Goal: Task Accomplishment & Management: Manage account settings

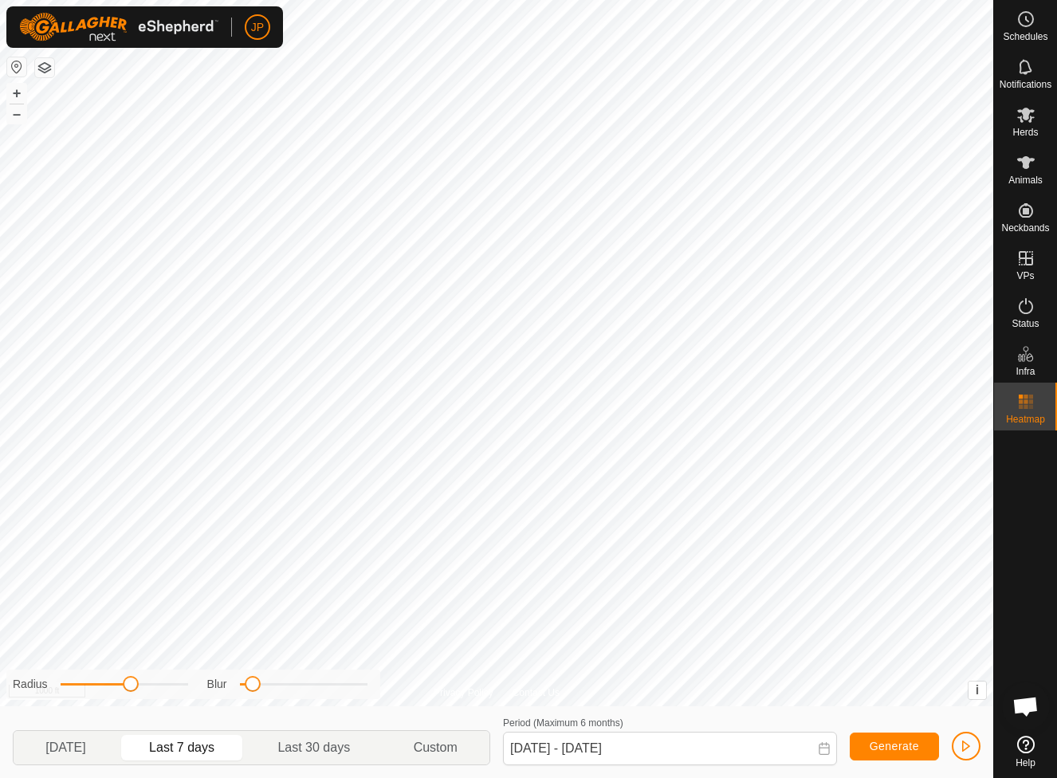
scroll to position [860, 0]
click at [47, 67] on button "button" at bounding box center [44, 67] width 19 height 19
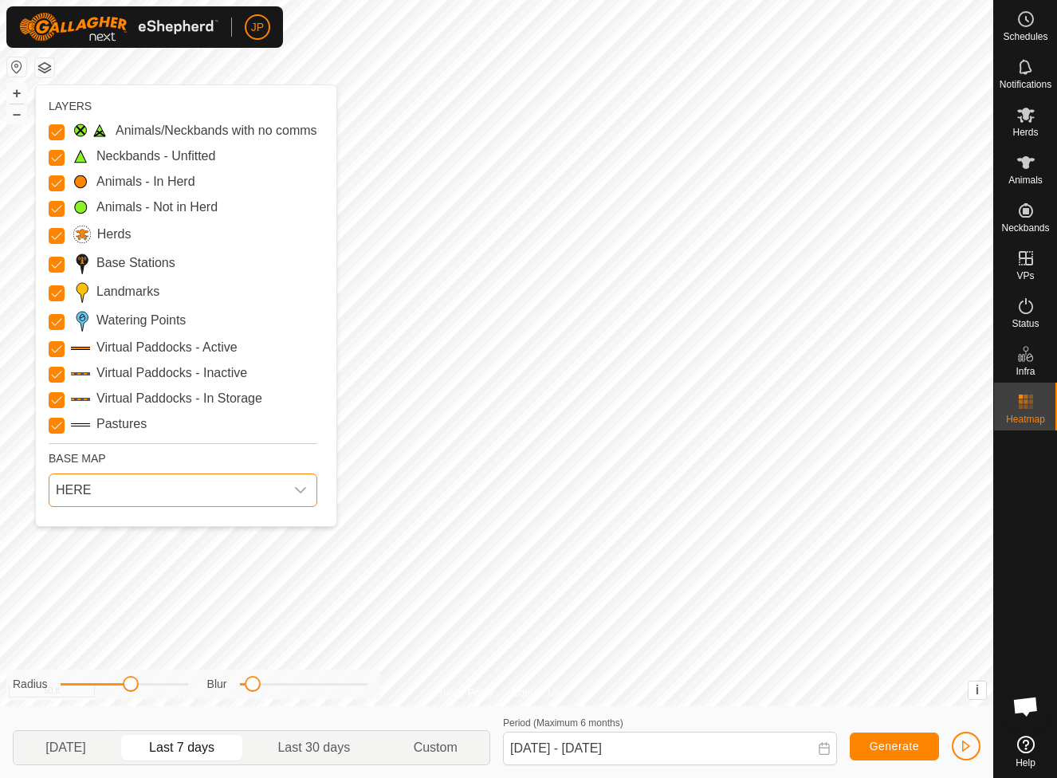
click at [112, 493] on span "HERE" at bounding box center [166, 490] width 235 height 32
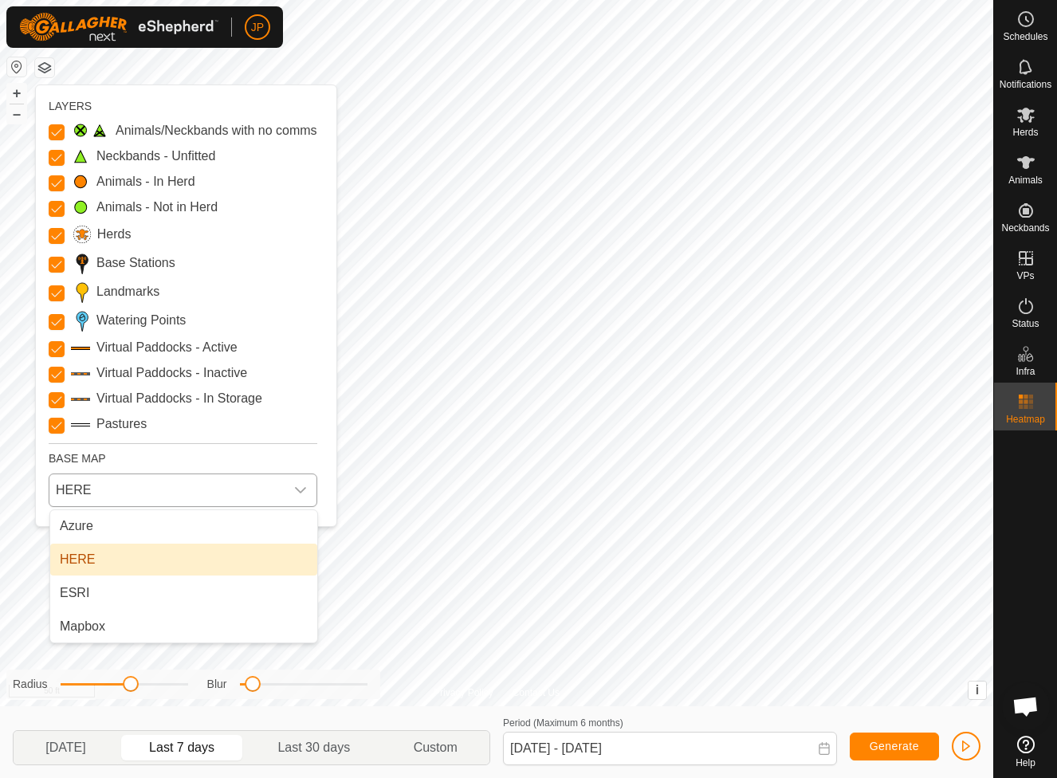
click at [112, 562] on li "HERE" at bounding box center [183, 560] width 267 height 32
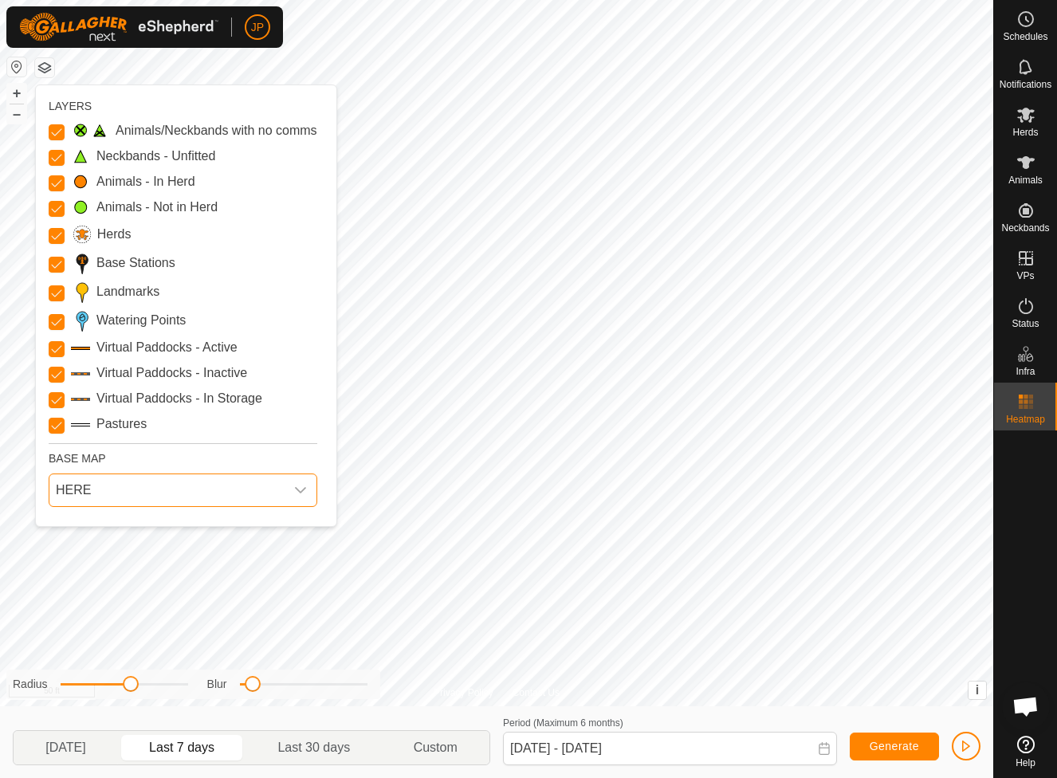
click at [114, 499] on span "HERE" at bounding box center [166, 490] width 235 height 32
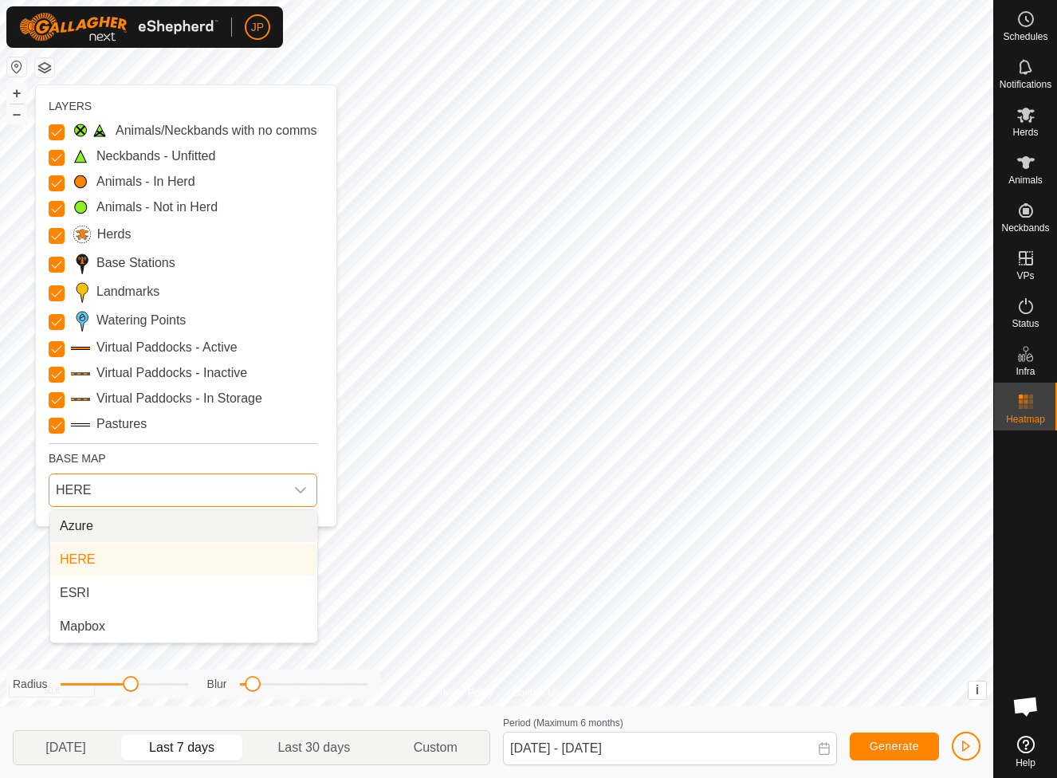
click at [113, 525] on li "Azure" at bounding box center [183, 526] width 267 height 32
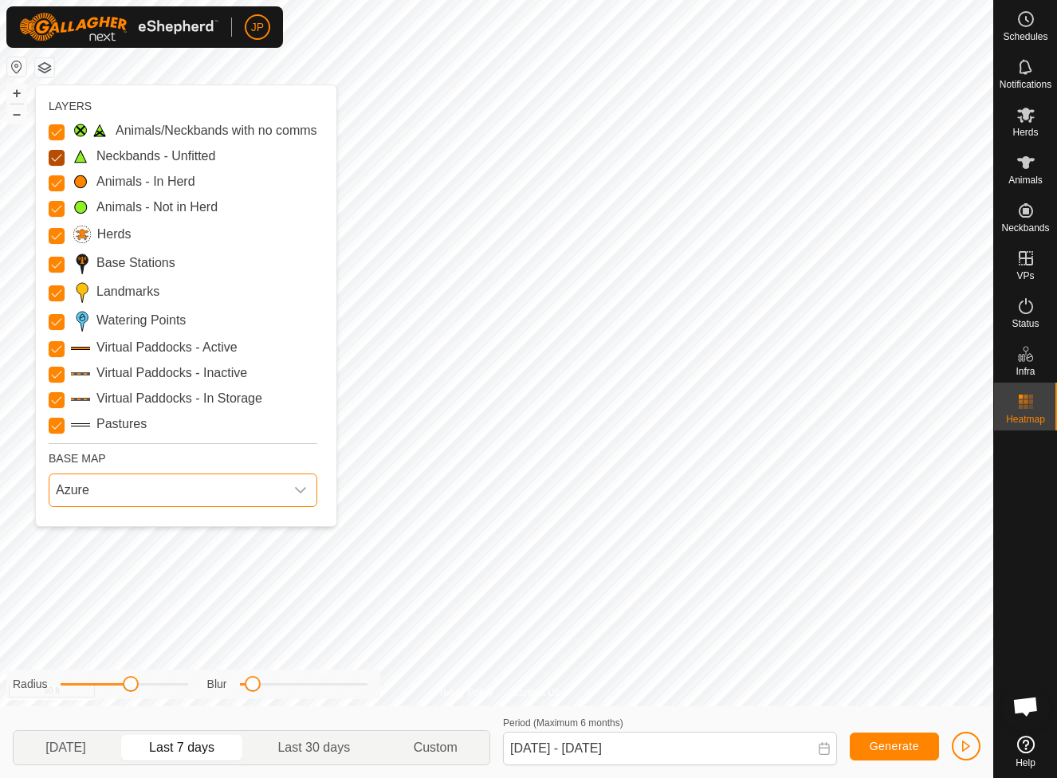
click at [57, 159] on Unfitted "Neckbands - Unfitted" at bounding box center [57, 158] width 16 height 16
click at [57, 129] on Issue "Animals/Neckbands with no comms" at bounding box center [57, 132] width 16 height 16
click at [61, 206] on Mob "Animals - Not in Herd" at bounding box center [57, 209] width 16 height 16
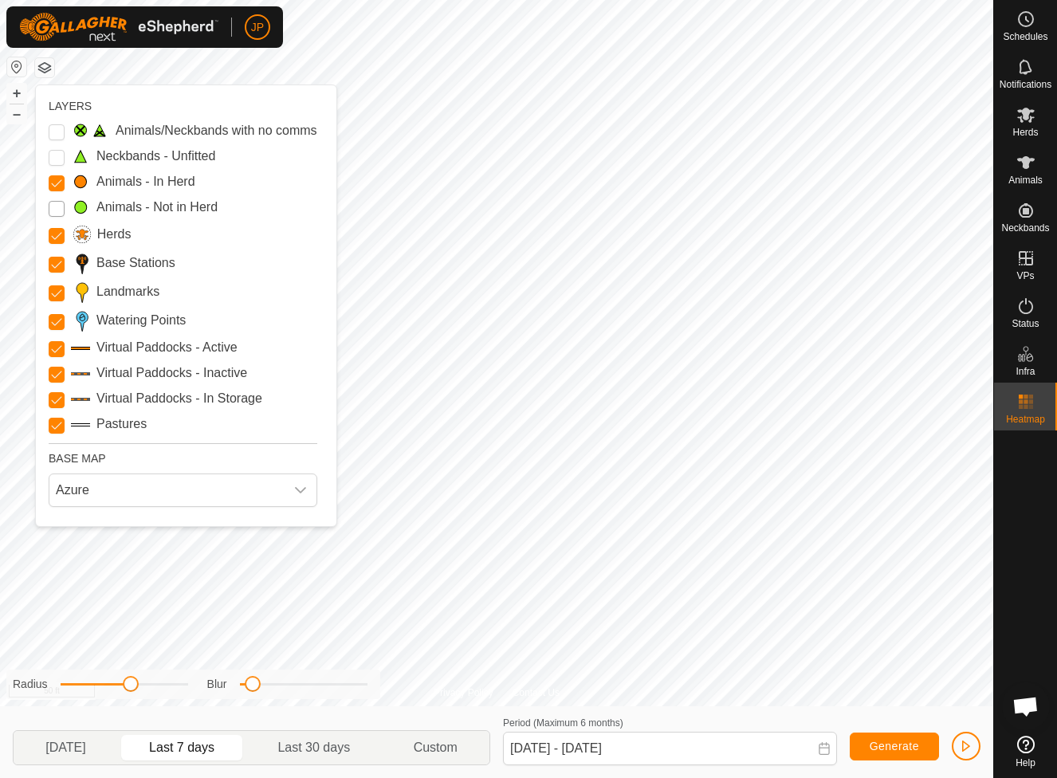
click at [60, 206] on Mob "Animals - Not in Herd" at bounding box center [57, 209] width 16 height 16
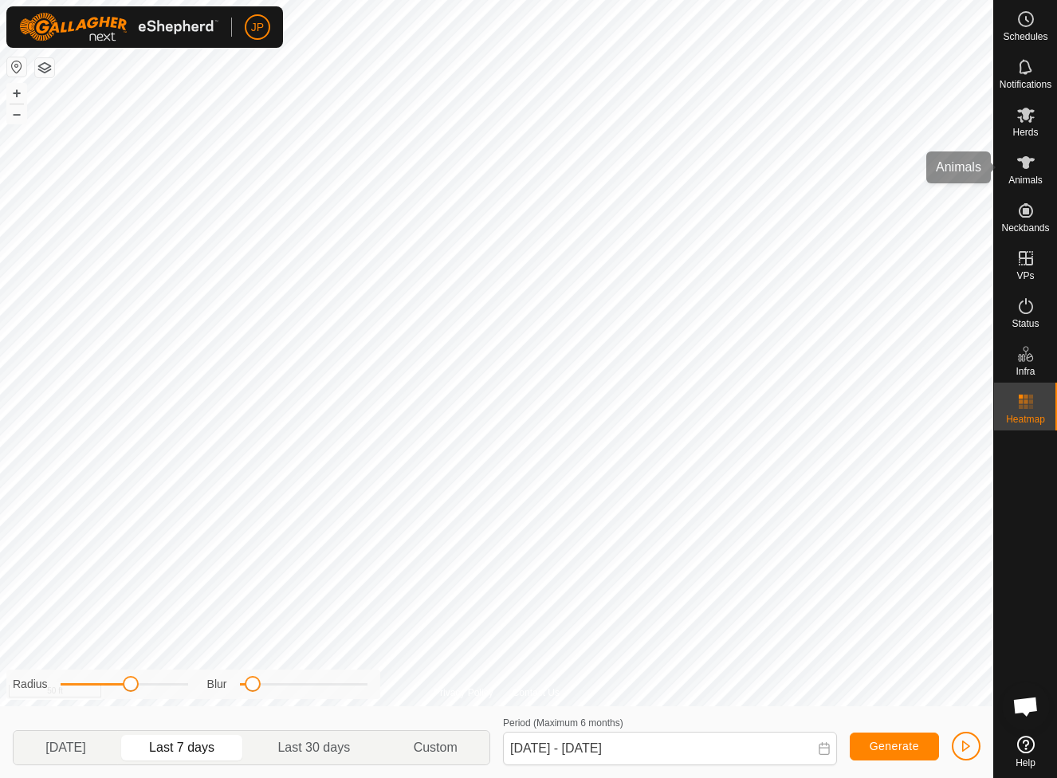
click at [1029, 167] on icon at bounding box center [1025, 162] width 19 height 19
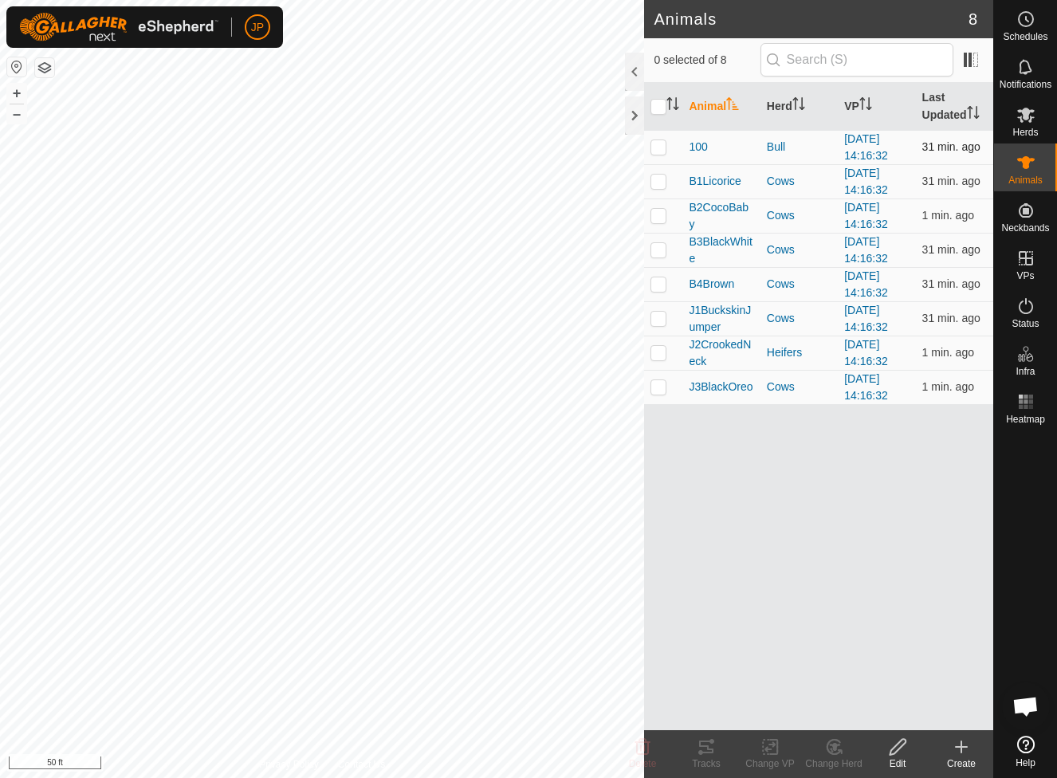
click at [662, 152] on p-checkbox at bounding box center [658, 146] width 16 height 13
checkbox input "true"
click at [774, 748] on icon at bounding box center [770, 746] width 20 height 19
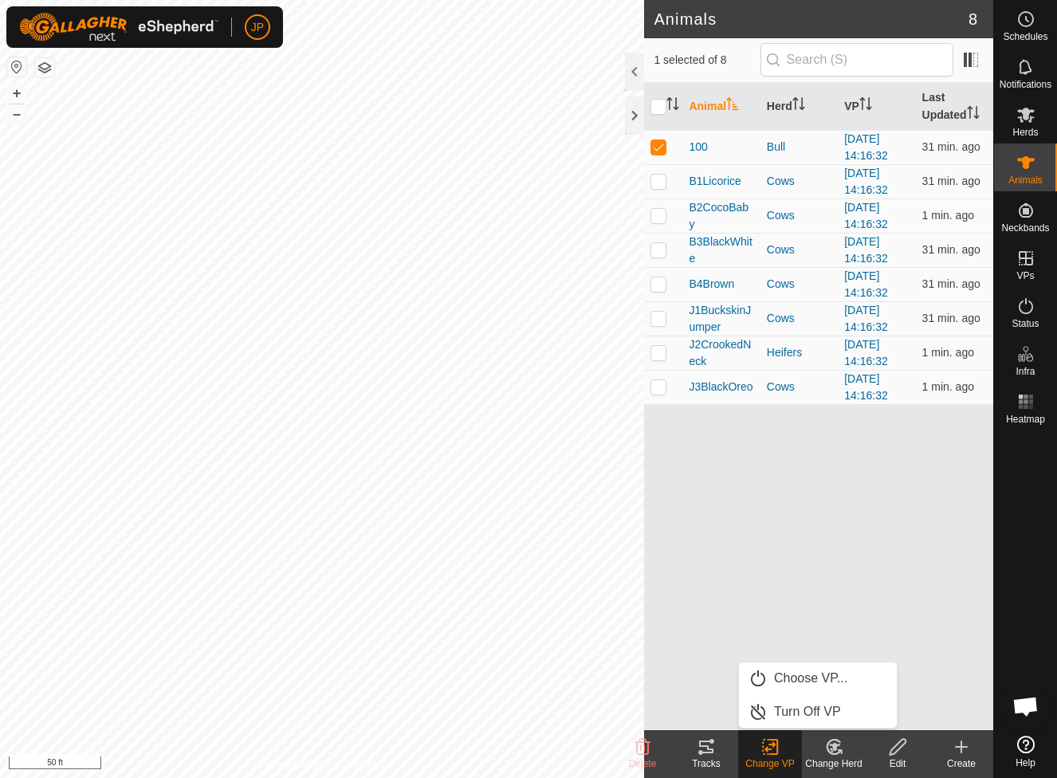
click at [721, 746] on tracks-svg-icon at bounding box center [706, 746] width 64 height 19
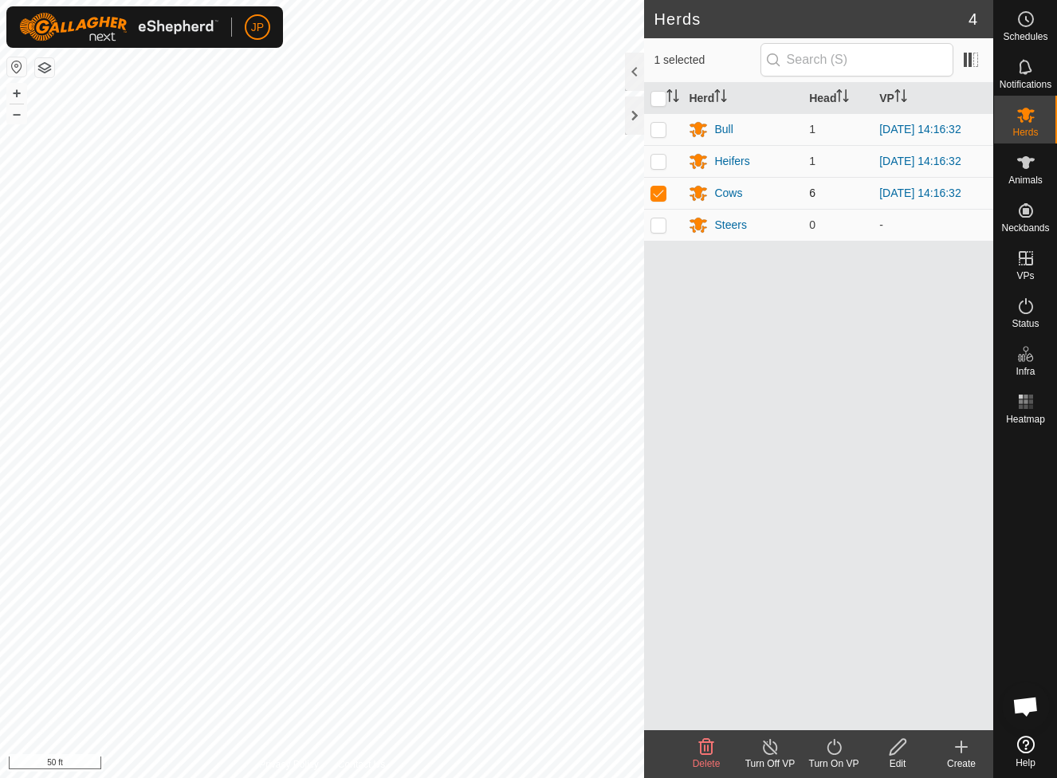
click at [659, 192] on p-checkbox at bounding box center [658, 192] width 16 height 13
checkbox input "false"
click at [1023, 163] on icon at bounding box center [1026, 162] width 18 height 13
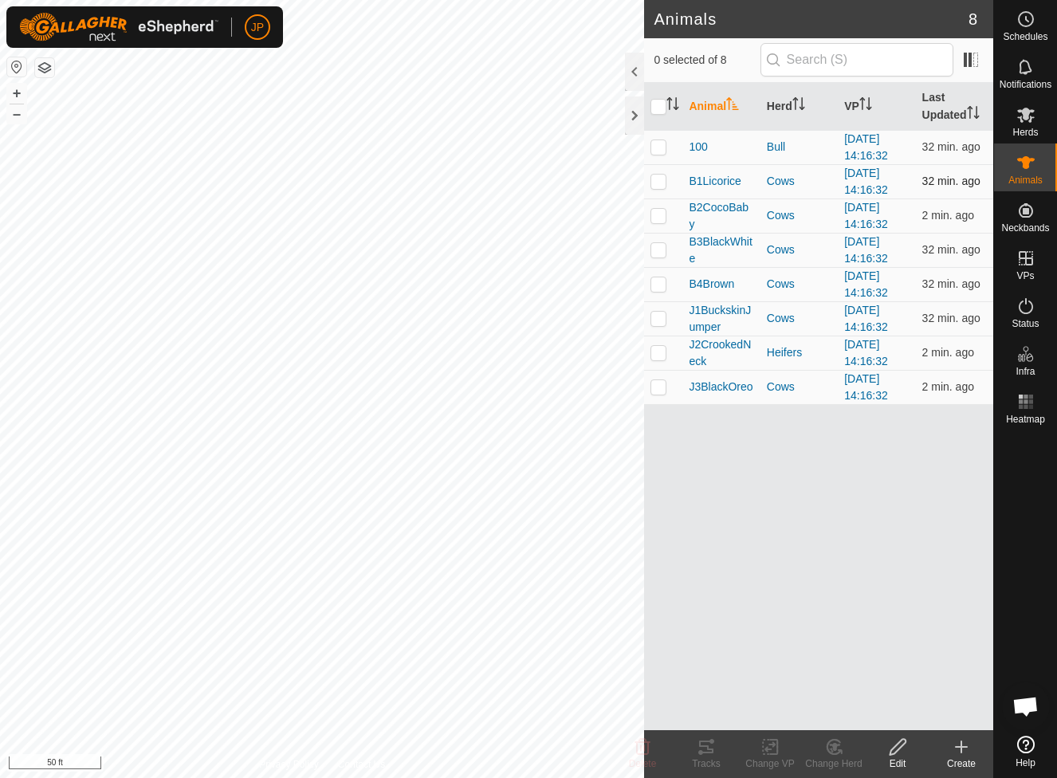
click at [659, 184] on p-checkbox at bounding box center [658, 181] width 16 height 13
checkbox input "true"
click at [710, 744] on icon at bounding box center [706, 746] width 19 height 19
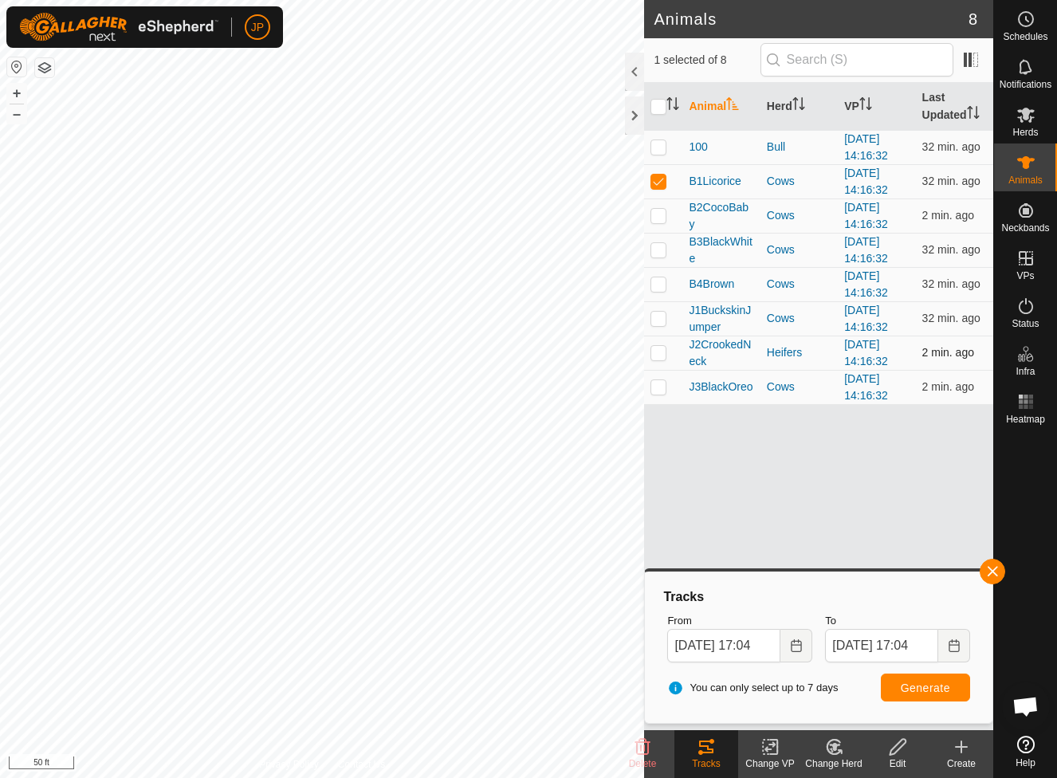
click at [663, 355] on p-checkbox at bounding box center [658, 352] width 16 height 13
checkbox input "true"
click at [662, 172] on td at bounding box center [663, 181] width 38 height 34
checkbox input "false"
click at [909, 686] on span "Generate" at bounding box center [925, 687] width 49 height 13
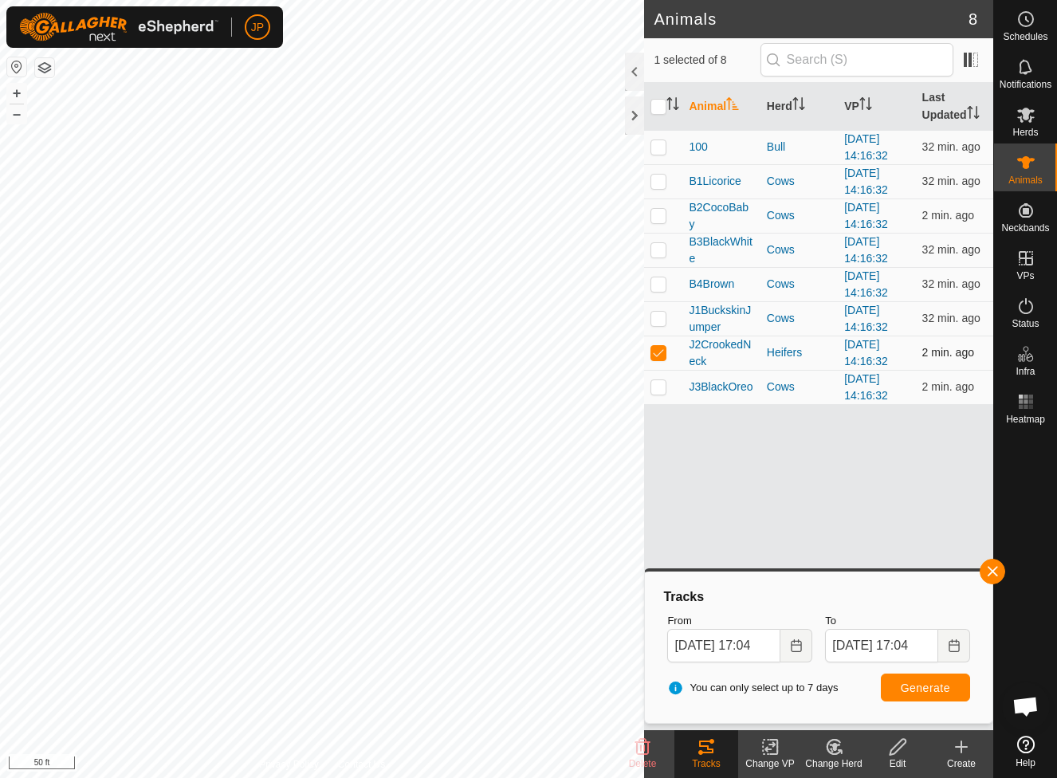
click at [660, 347] on p-checkbox at bounding box center [658, 352] width 16 height 13
checkbox input "false"
click at [658, 314] on p-checkbox at bounding box center [658, 318] width 16 height 13
click at [911, 688] on span "Generate" at bounding box center [925, 687] width 49 height 13
click at [660, 320] on p-checkbox at bounding box center [658, 318] width 16 height 13
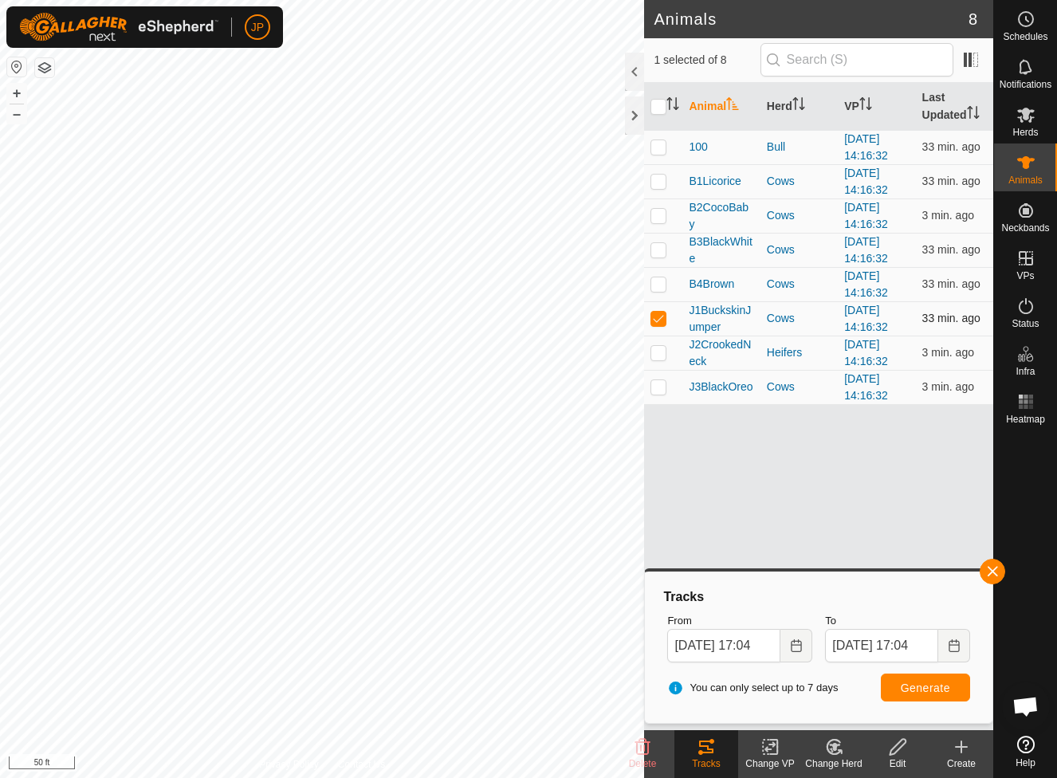
checkbox input "false"
click at [662, 346] on p-checkbox at bounding box center [658, 352] width 16 height 13
checkbox input "false"
click at [659, 381] on p-checkbox at bounding box center [658, 386] width 16 height 13
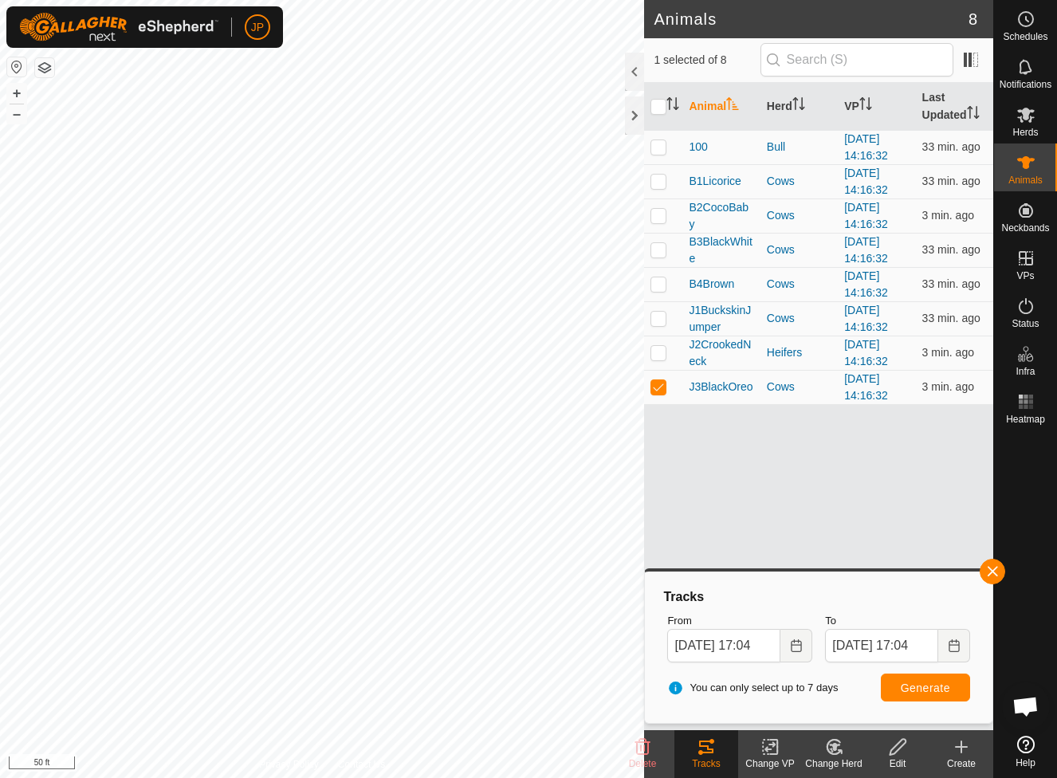
click at [937, 671] on div "You can only select up to 7 days Generate" at bounding box center [819, 688] width 316 height 38
click at [936, 676] on button "Generate" at bounding box center [925, 687] width 89 height 28
click at [656, 385] on p-checkbox at bounding box center [658, 386] width 16 height 13
checkbox input "false"
click at [657, 242] on td at bounding box center [663, 250] width 38 height 34
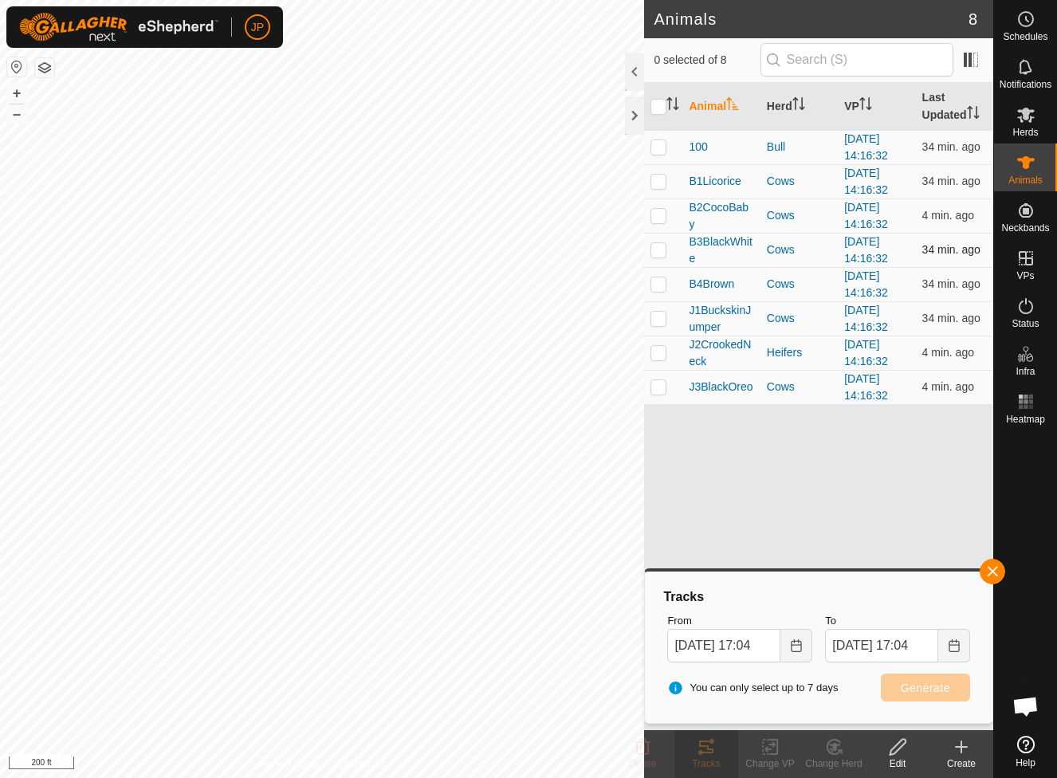
checkbox input "true"
click at [940, 677] on button "Generate" at bounding box center [925, 687] width 89 height 28
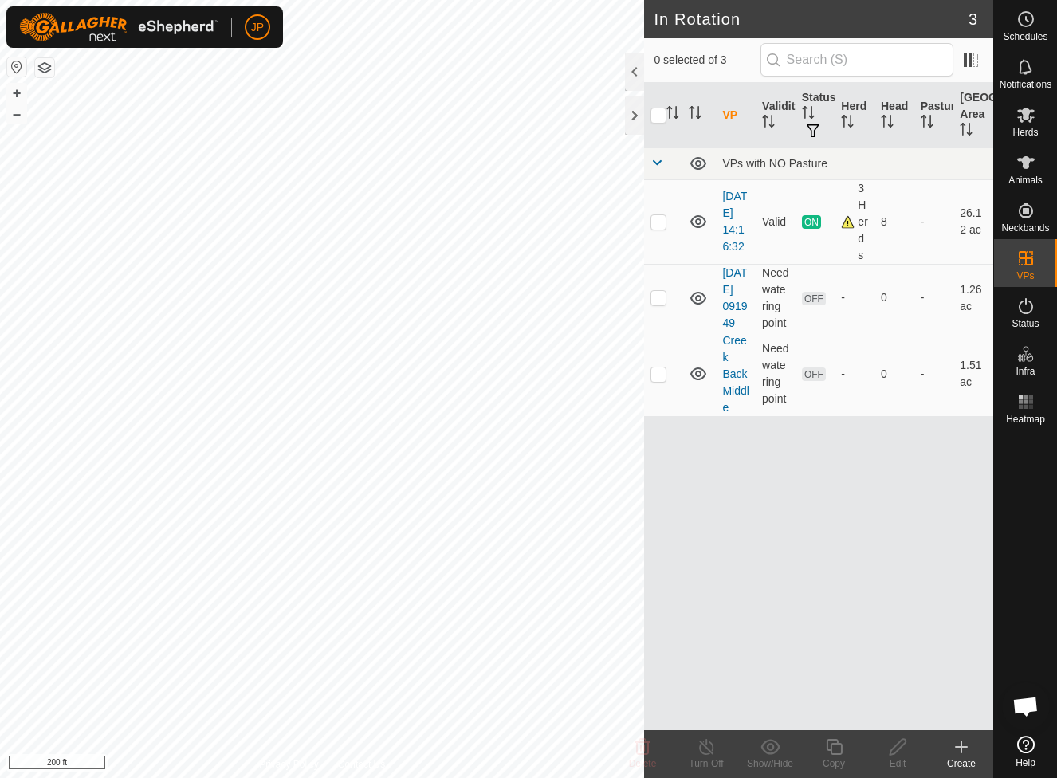
checkbox input "true"
click at [733, 207] on link "[DATE] 14:16:32" at bounding box center [734, 221] width 25 height 63
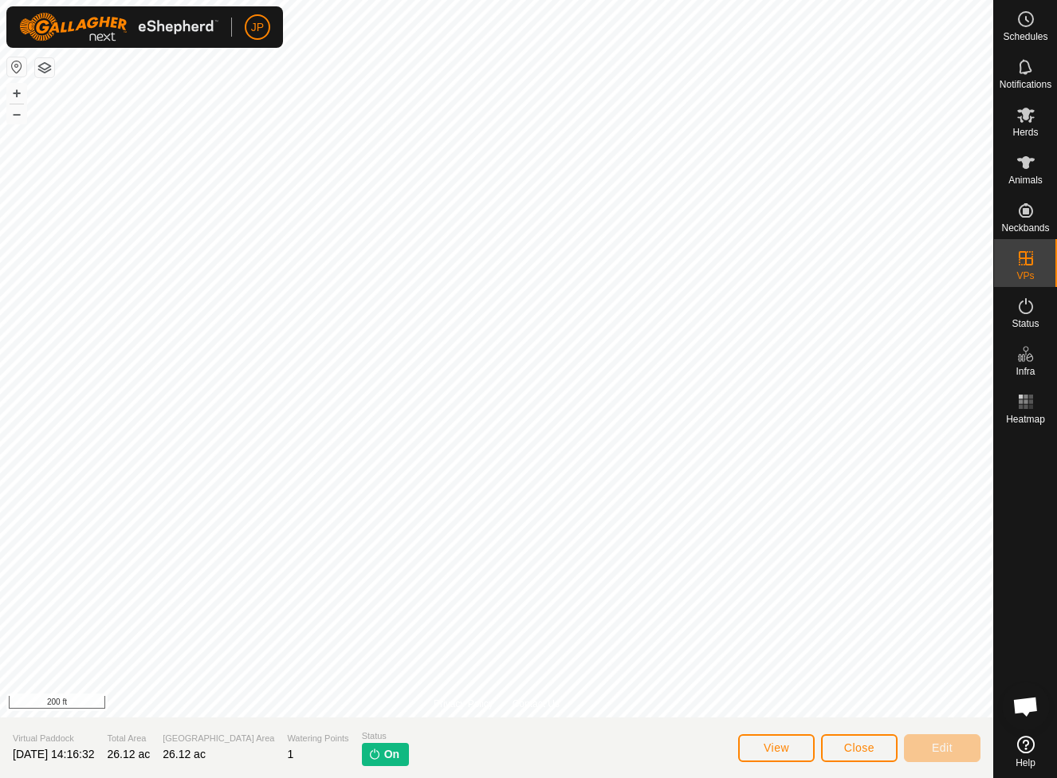
click at [384, 760] on span "On" at bounding box center [391, 754] width 15 height 17
click at [384, 761] on span "On" at bounding box center [391, 754] width 15 height 17
click at [368, 757] on img at bounding box center [374, 754] width 13 height 13
click at [610, 216] on div "Privacy Policy Contact Us [DATE] 14:16:32 Type: Inclusion Zone 8 Animals + – ⇧ …" at bounding box center [496, 389] width 993 height 778
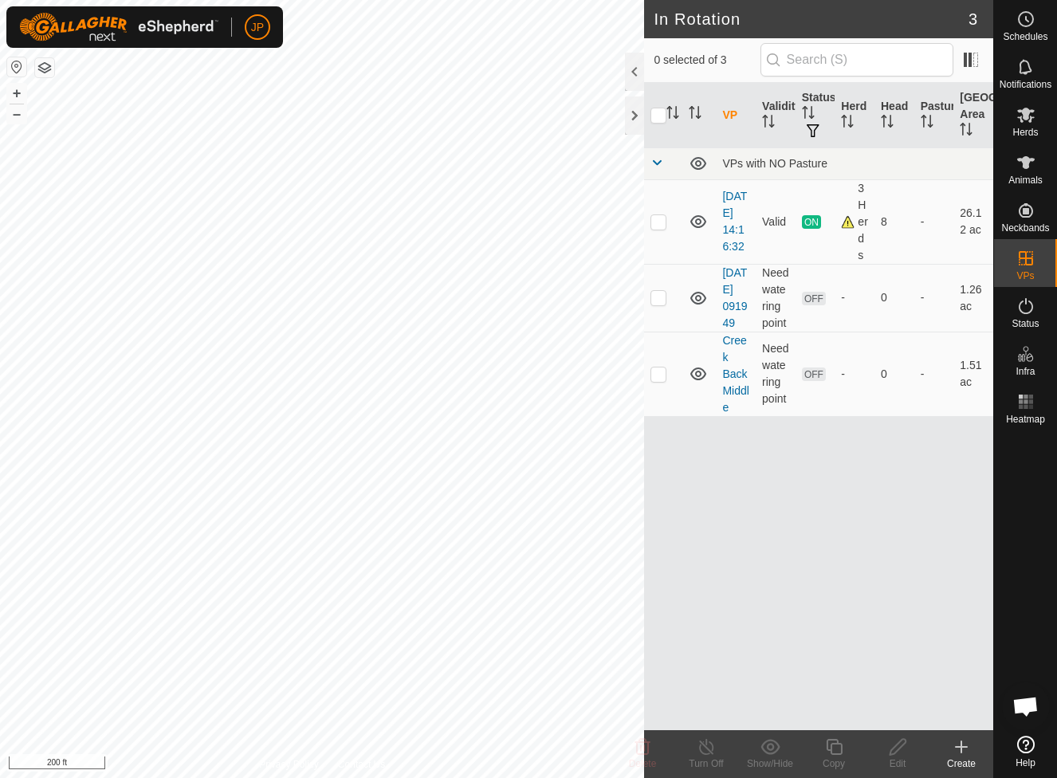
scroll to position [860, 0]
click at [733, 243] on link "[DATE] 14:16:32" at bounding box center [734, 221] width 25 height 63
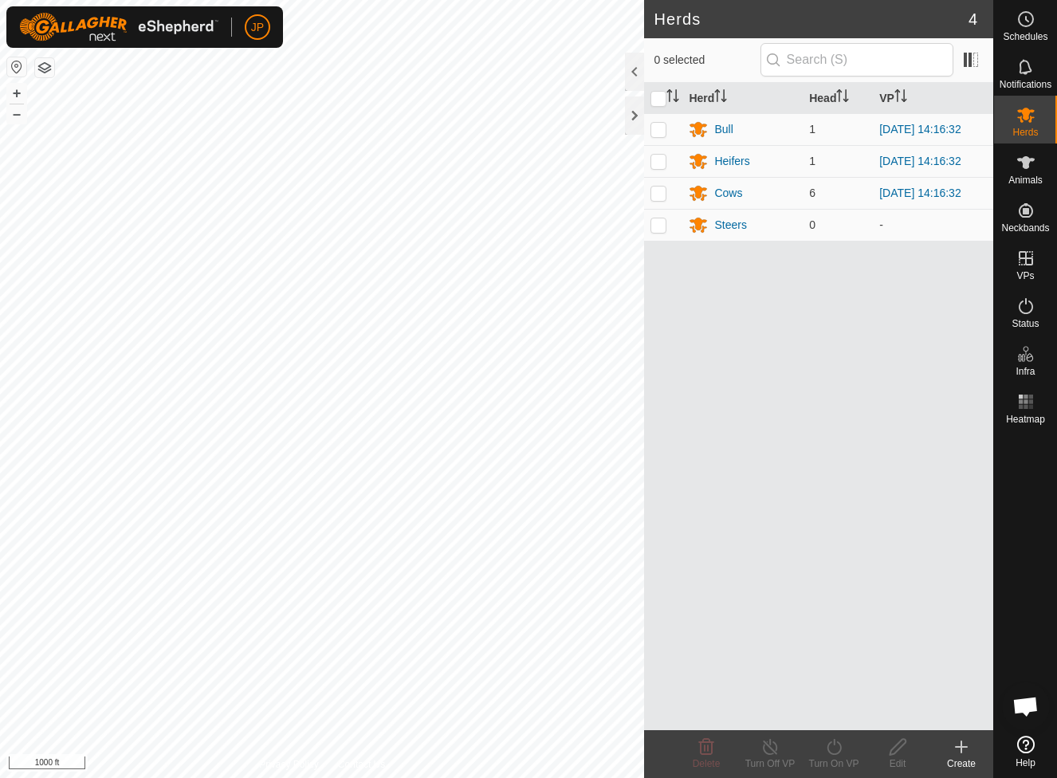
scroll to position [860, 0]
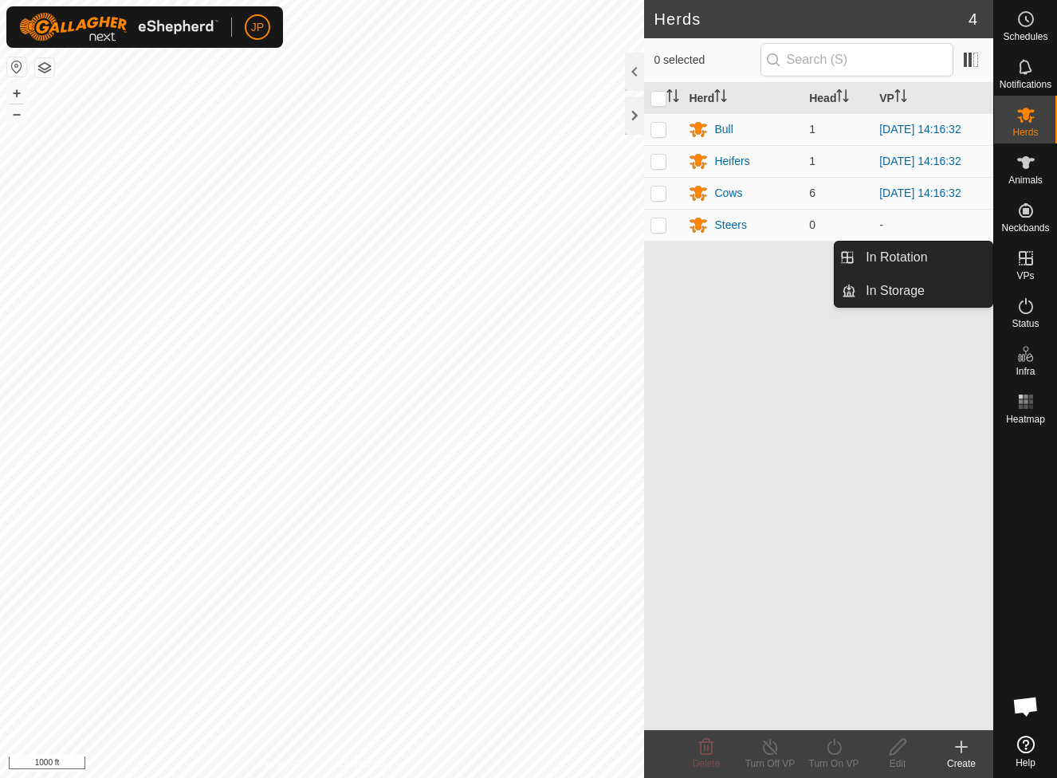
click at [1026, 263] on icon at bounding box center [1026, 258] width 14 height 14
click at [936, 254] on link "In Rotation" at bounding box center [924, 257] width 136 height 32
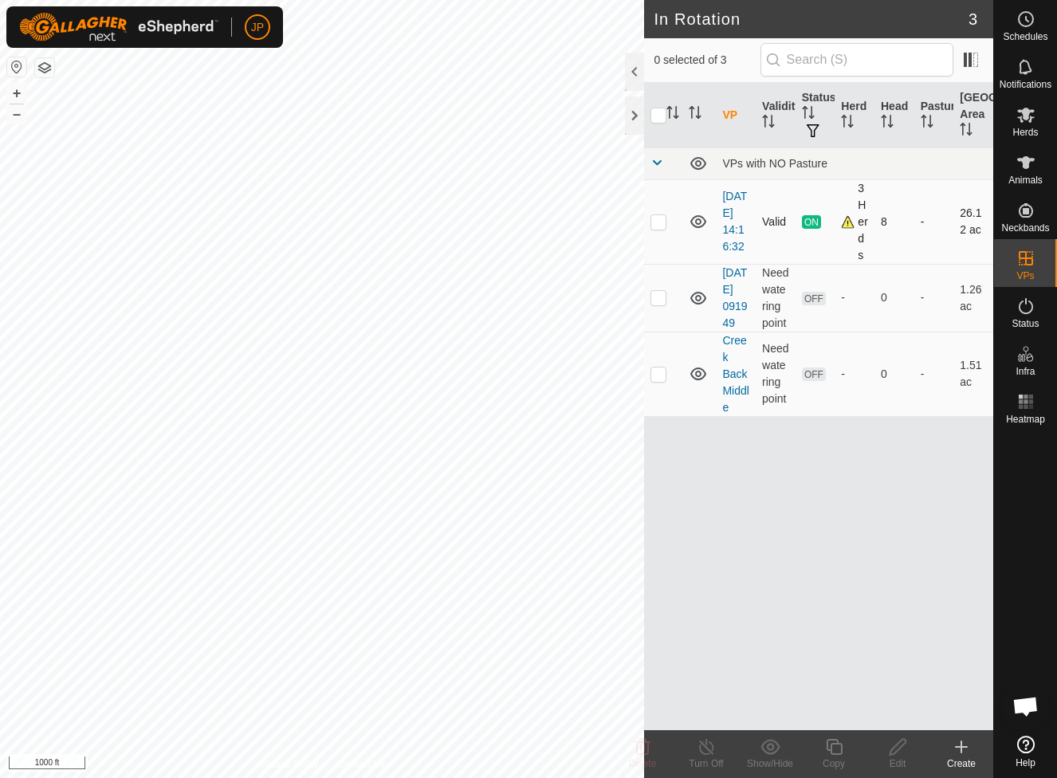
click at [665, 218] on p-checkbox at bounding box center [658, 221] width 16 height 13
checkbox input "true"
click at [710, 751] on line at bounding box center [706, 747] width 13 height 13
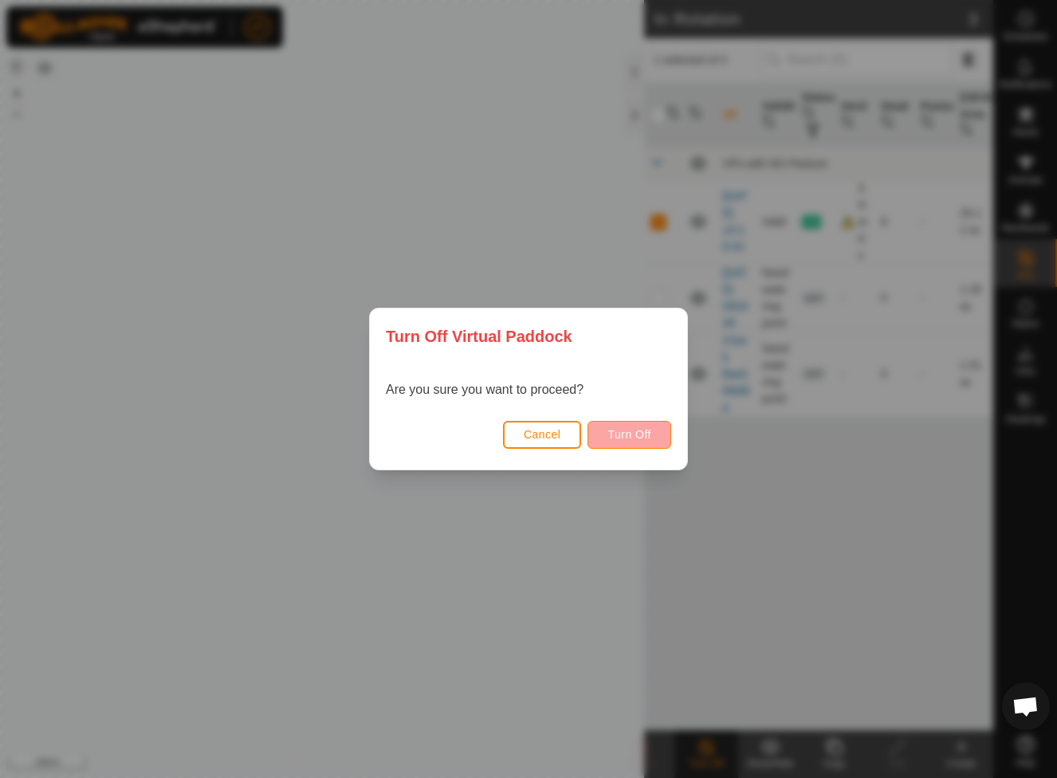
click at [643, 442] on button "Turn Off" at bounding box center [629, 435] width 84 height 28
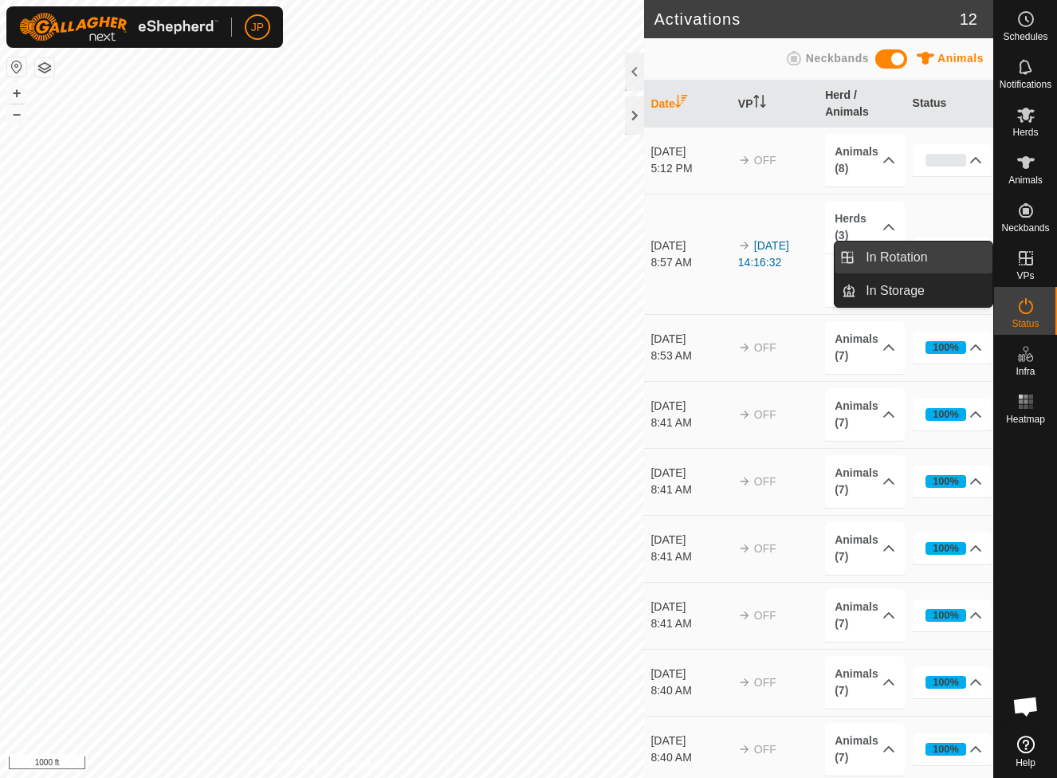
click at [961, 264] on link "In Rotation" at bounding box center [924, 257] width 136 height 32
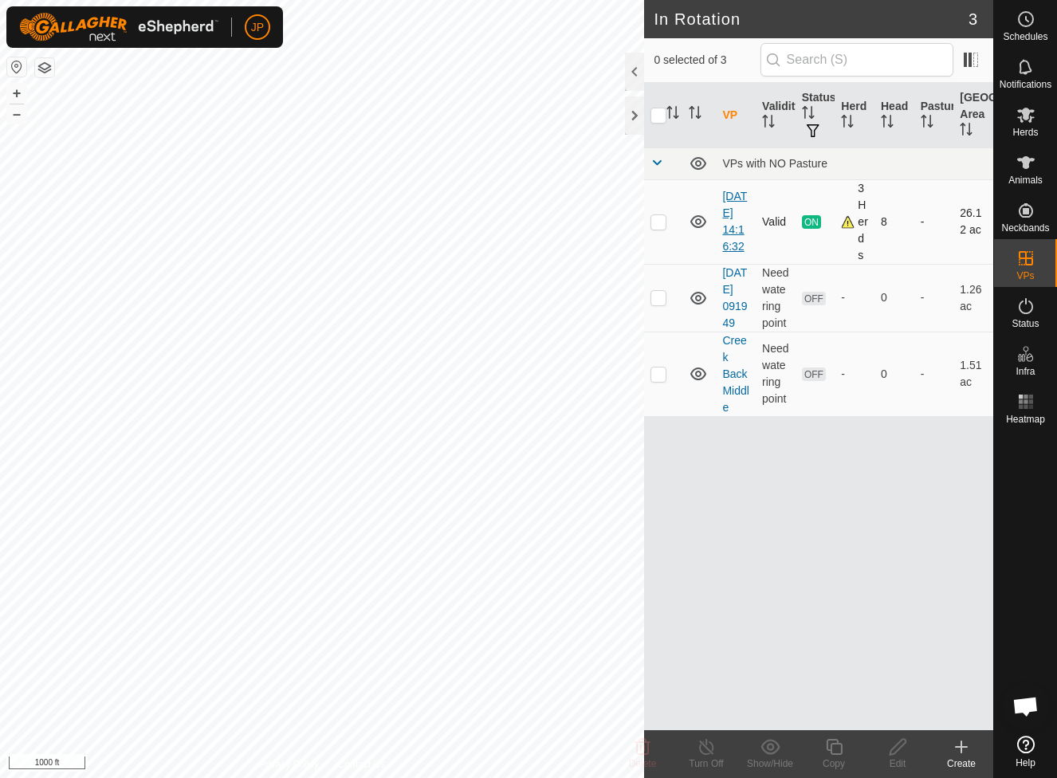
click at [730, 209] on link "[DATE] 14:16:32" at bounding box center [734, 221] width 25 height 63
